Goal: Entertainment & Leisure: Consume media (video, audio)

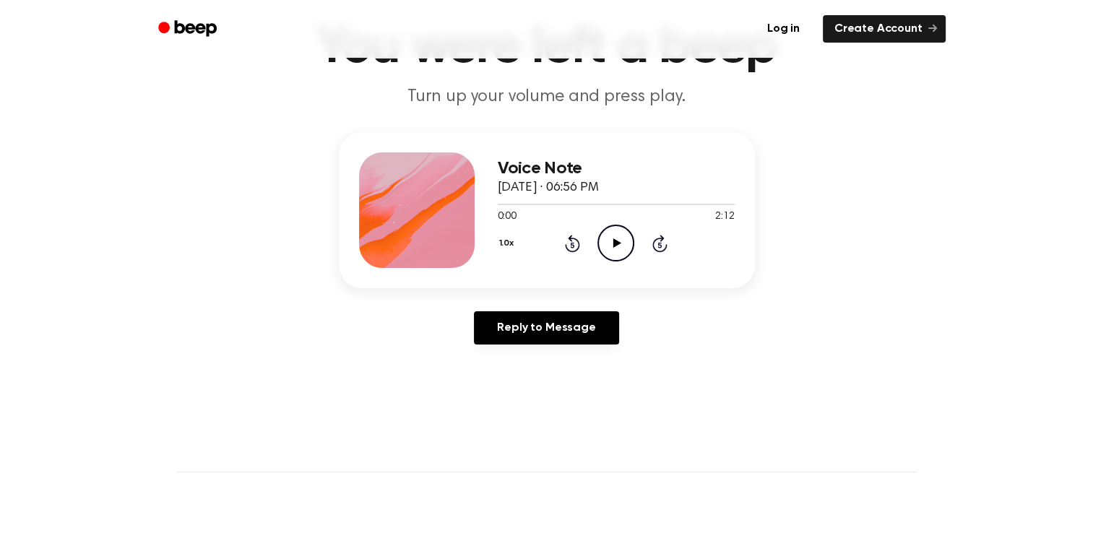
scroll to position [72, 0]
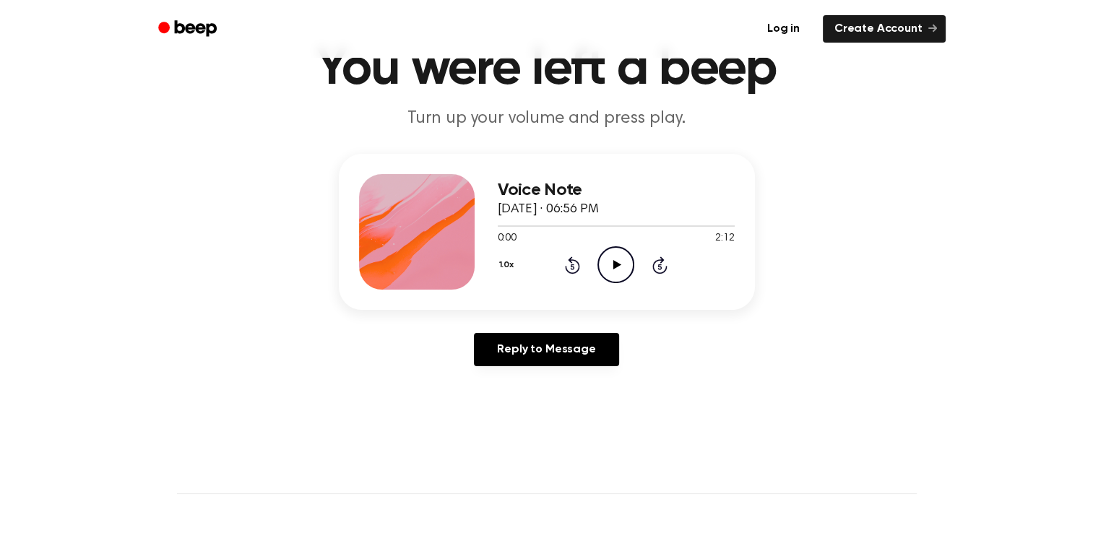
click at [616, 254] on icon "Play Audio" at bounding box center [616, 264] width 37 height 37
click at [798, 168] on div "Voice Note [DATE] · 06:56 PM 0:06 2:12 Your browser does not support the [objec…" at bounding box center [546, 266] width 1059 height 224
click at [620, 264] on icon at bounding box center [617, 264] width 8 height 9
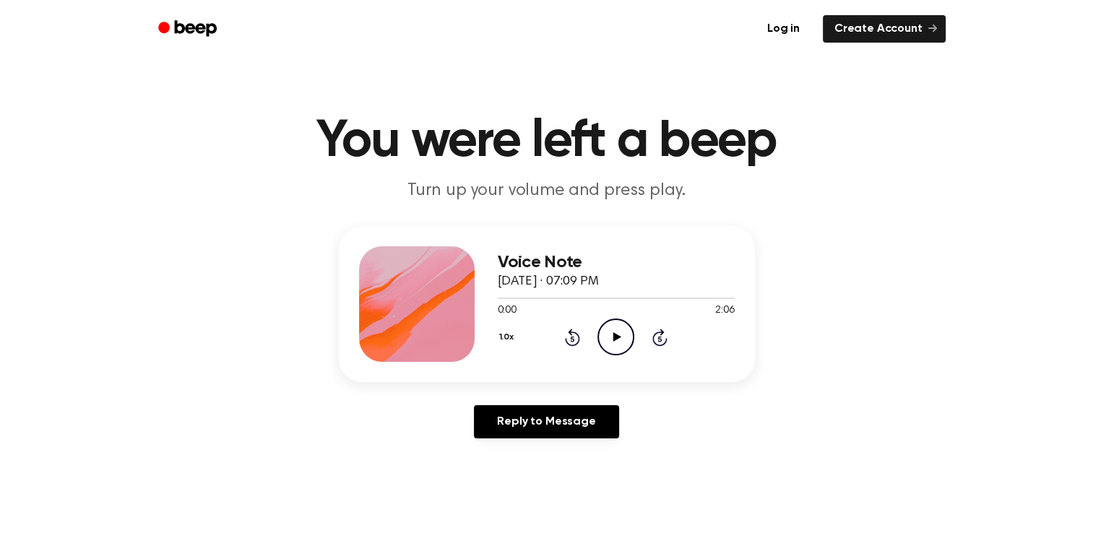
click at [620, 331] on icon "Play Audio" at bounding box center [616, 337] width 37 height 37
